Goal: Navigation & Orientation: Find specific page/section

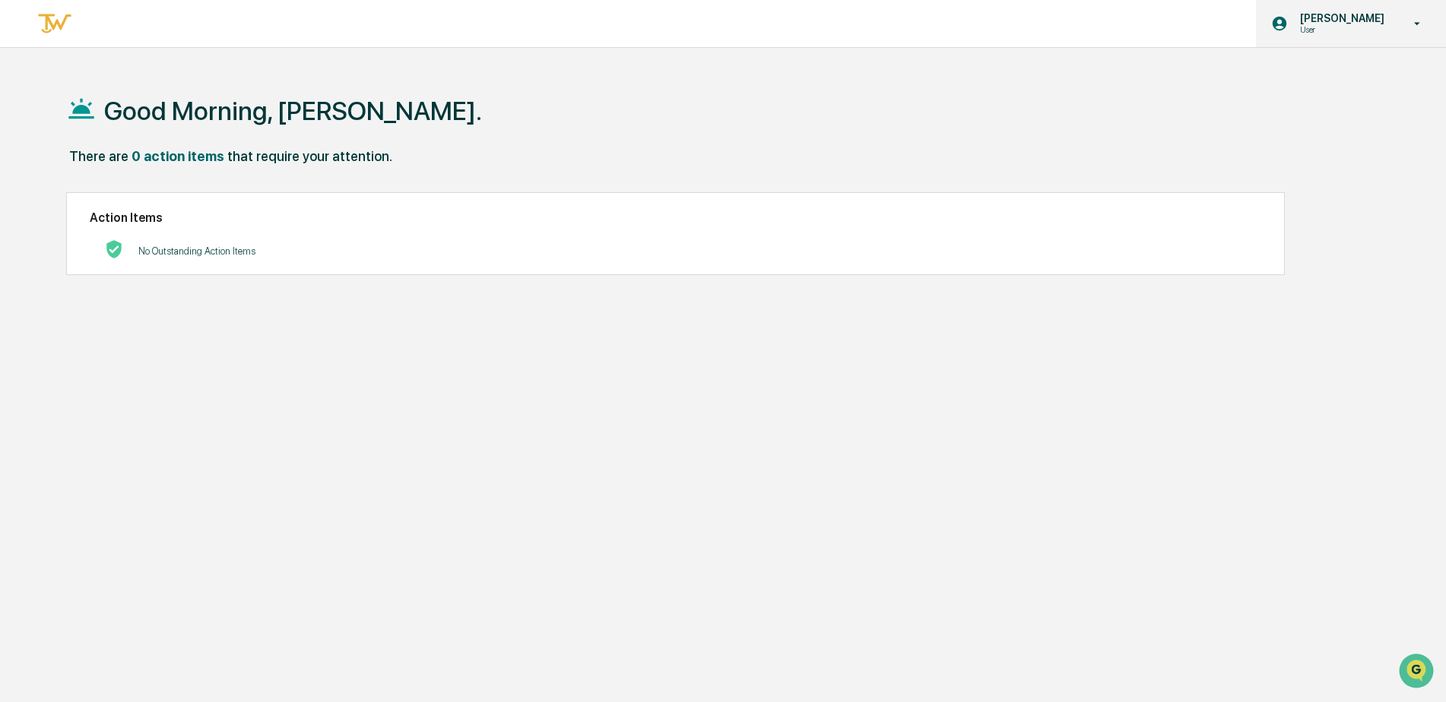
click at [1355, 19] on p "[PERSON_NAME]" at bounding box center [1340, 18] width 104 height 12
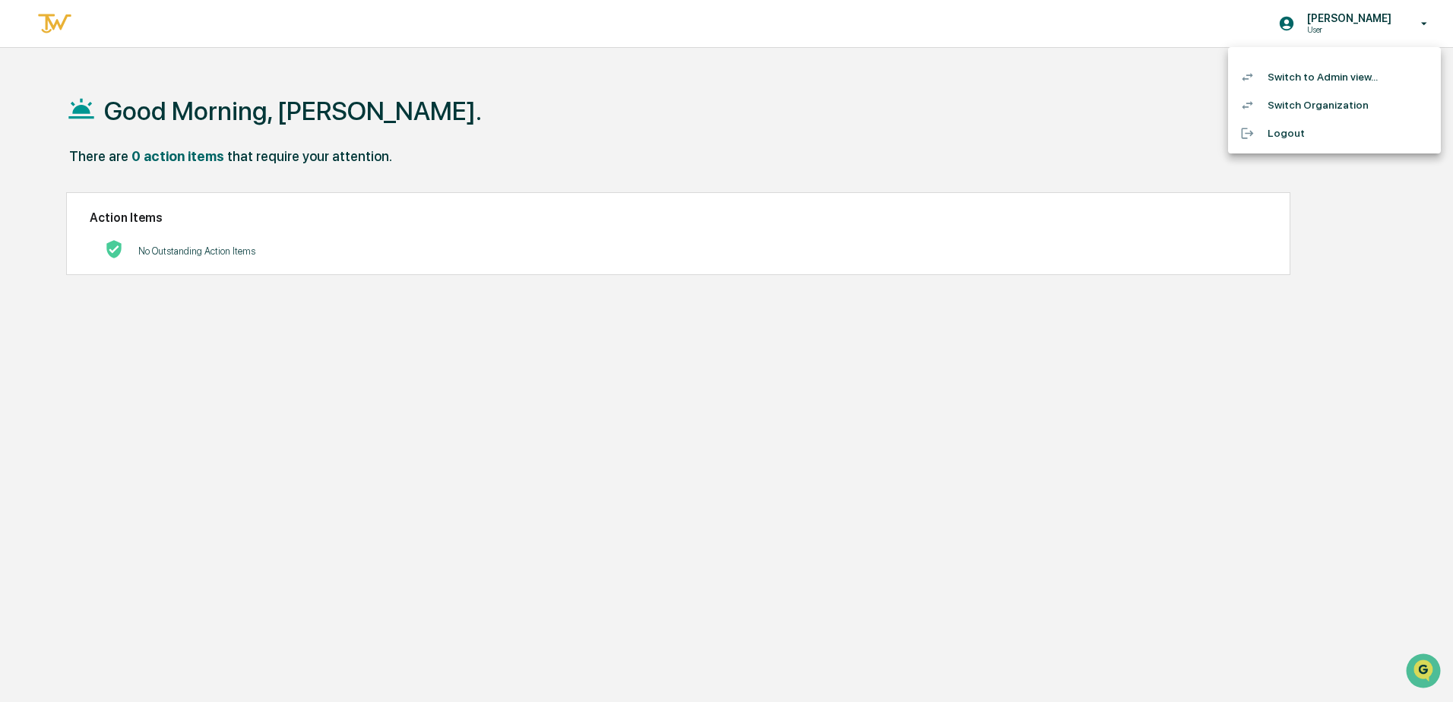
click at [1300, 74] on li "Switch to Admin view..." at bounding box center [1334, 77] width 213 height 28
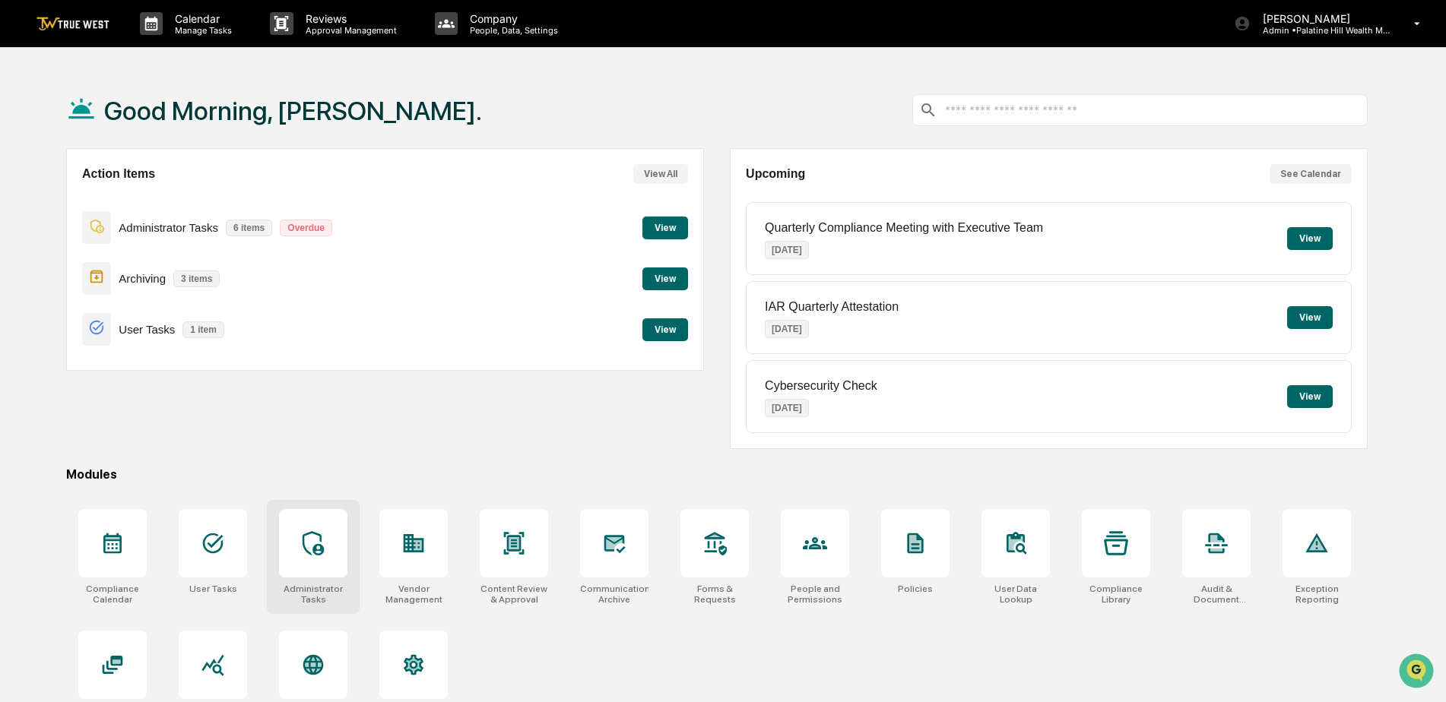
click at [298, 543] on div at bounding box center [313, 543] width 68 height 68
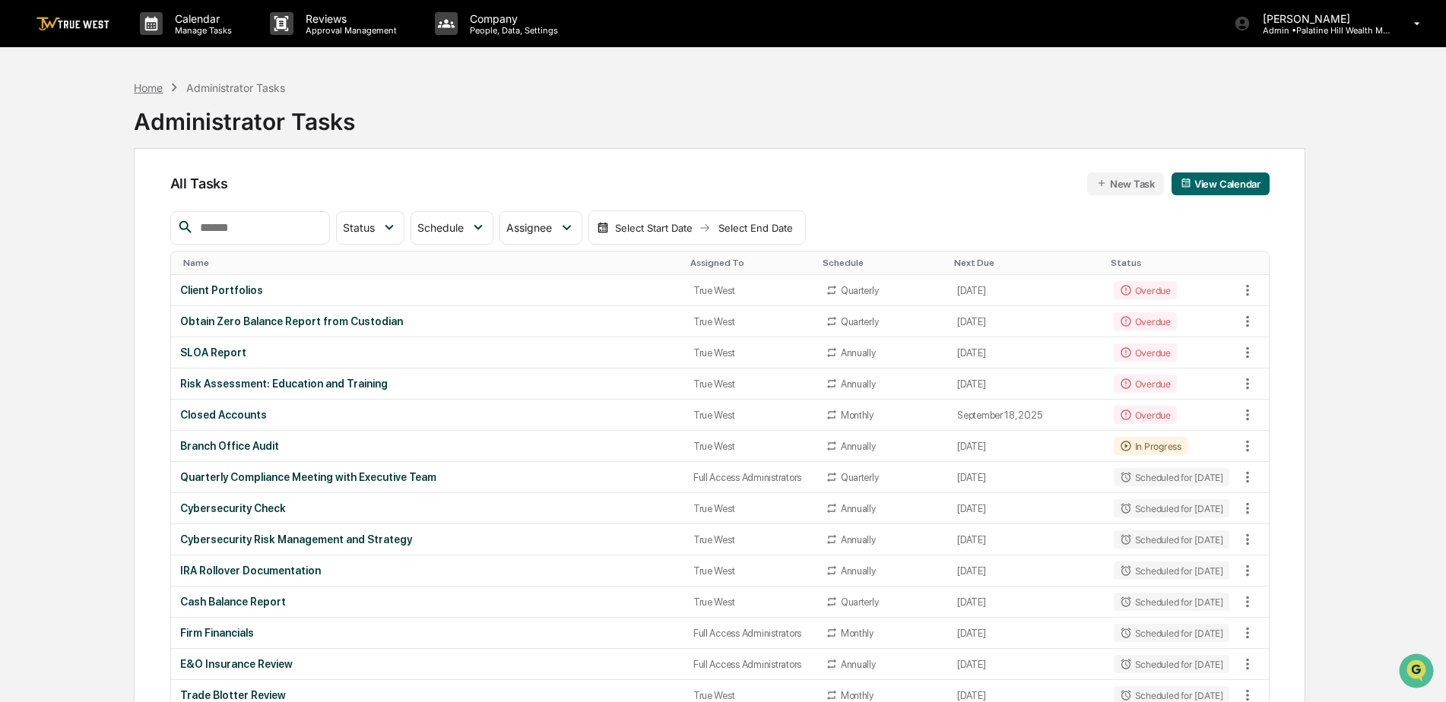
click at [141, 84] on div "Home" at bounding box center [148, 87] width 29 height 13
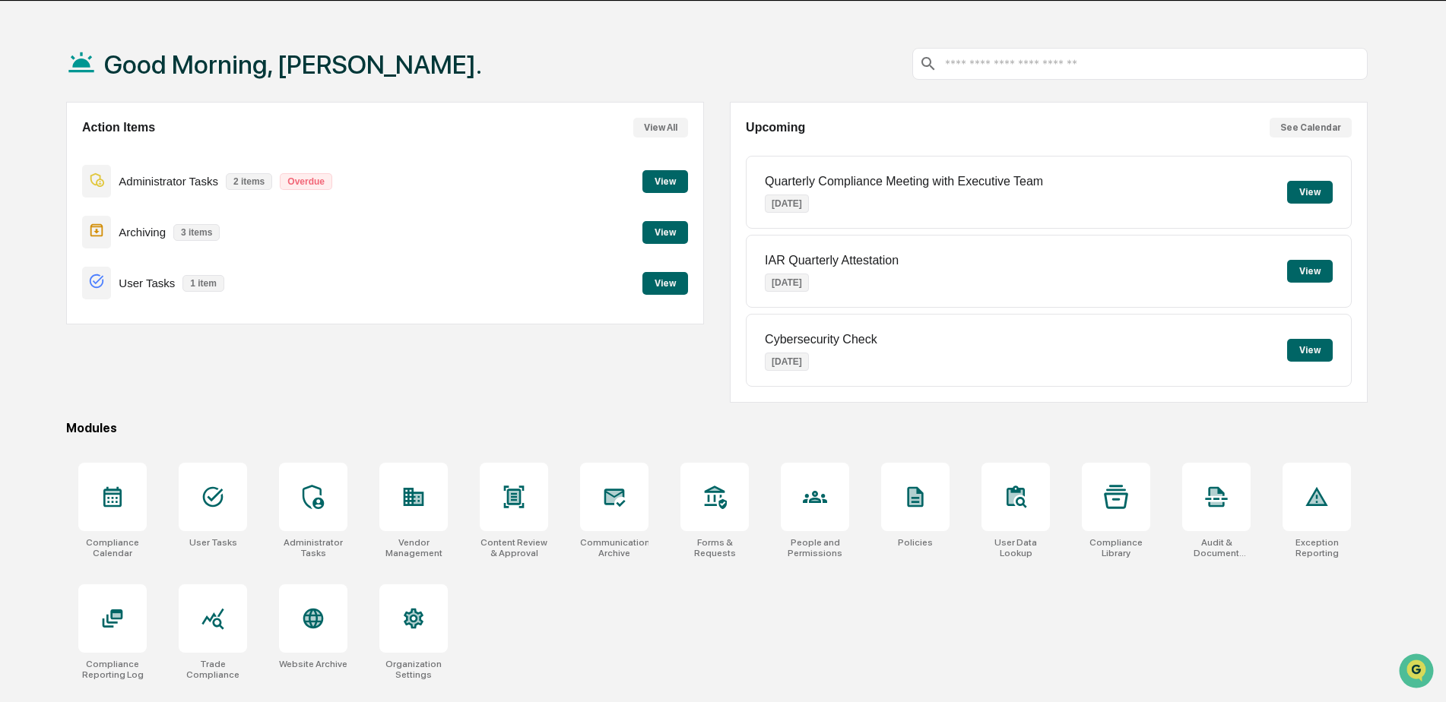
scroll to position [72, 0]
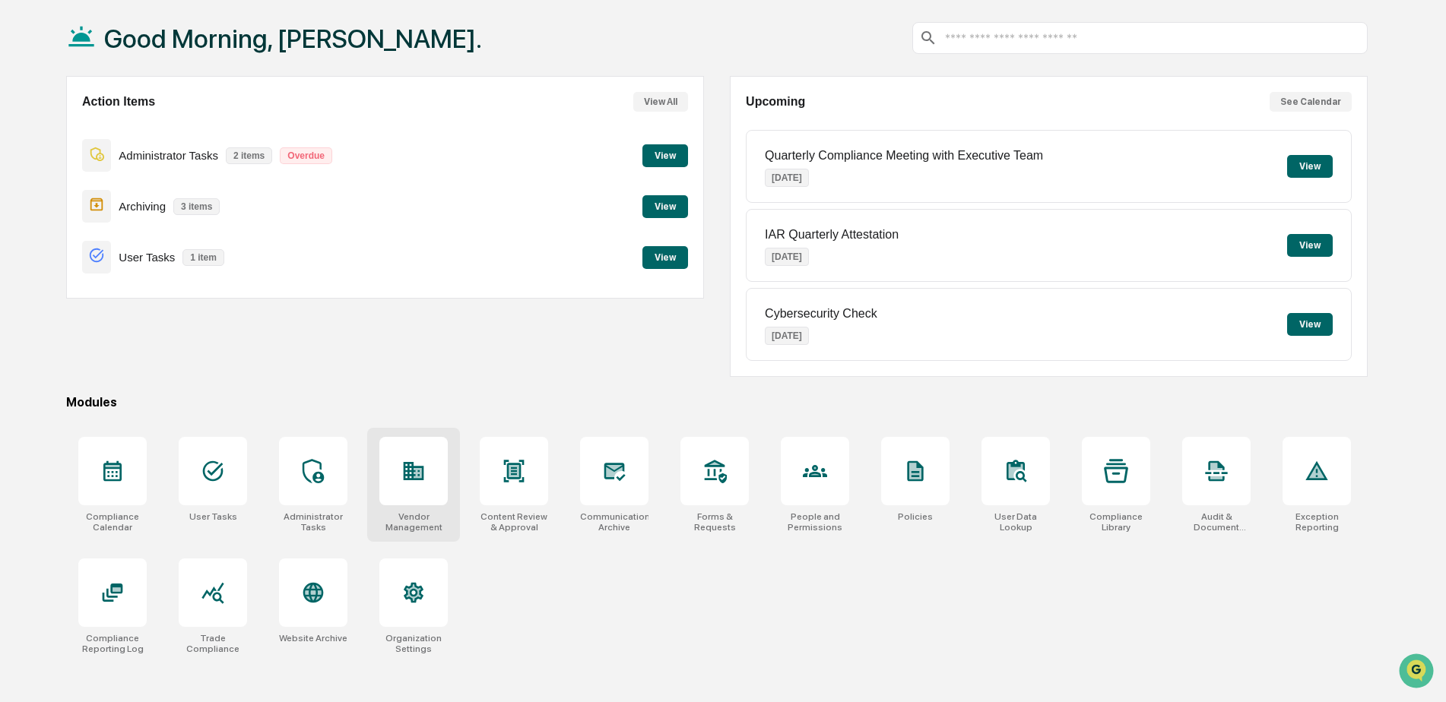
click at [407, 474] on icon at bounding box center [413, 471] width 24 height 24
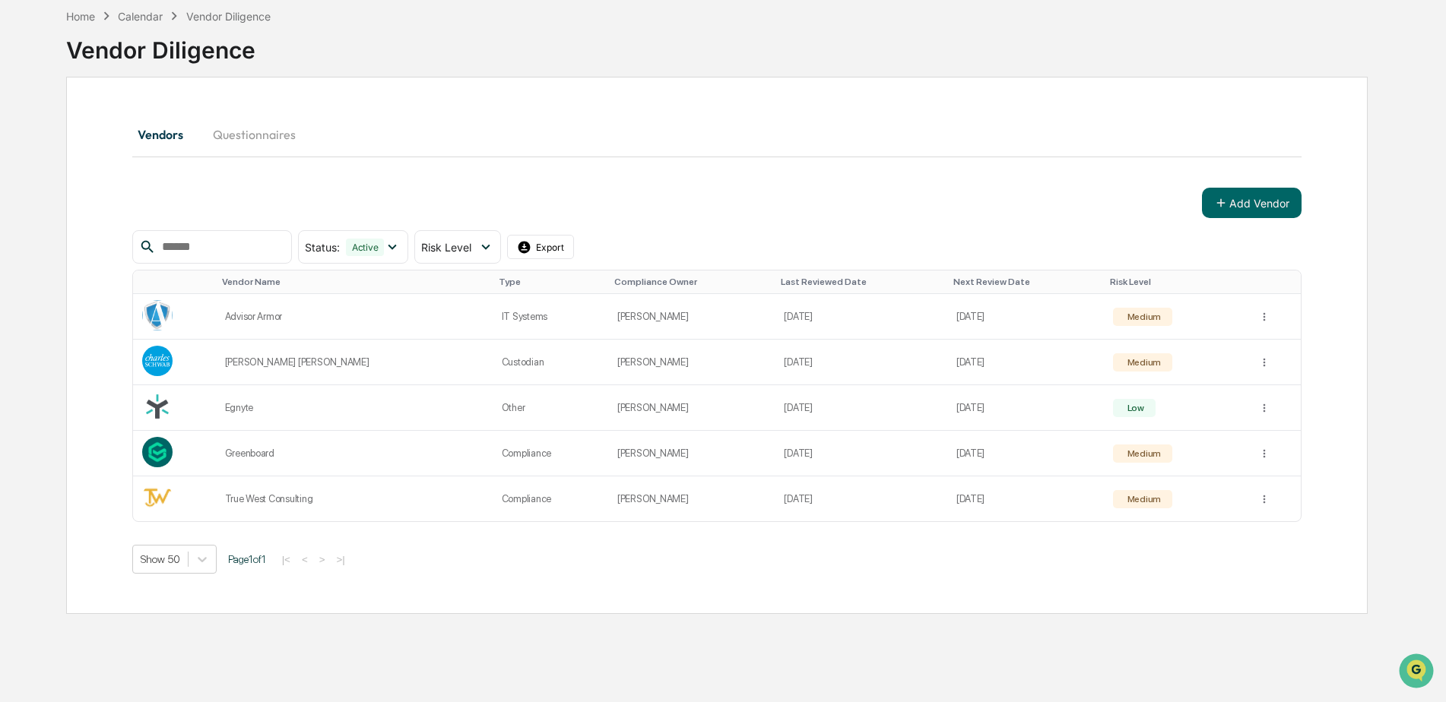
scroll to position [72, 0]
